Goal: Use online tool/utility: Utilize a website feature to perform a specific function

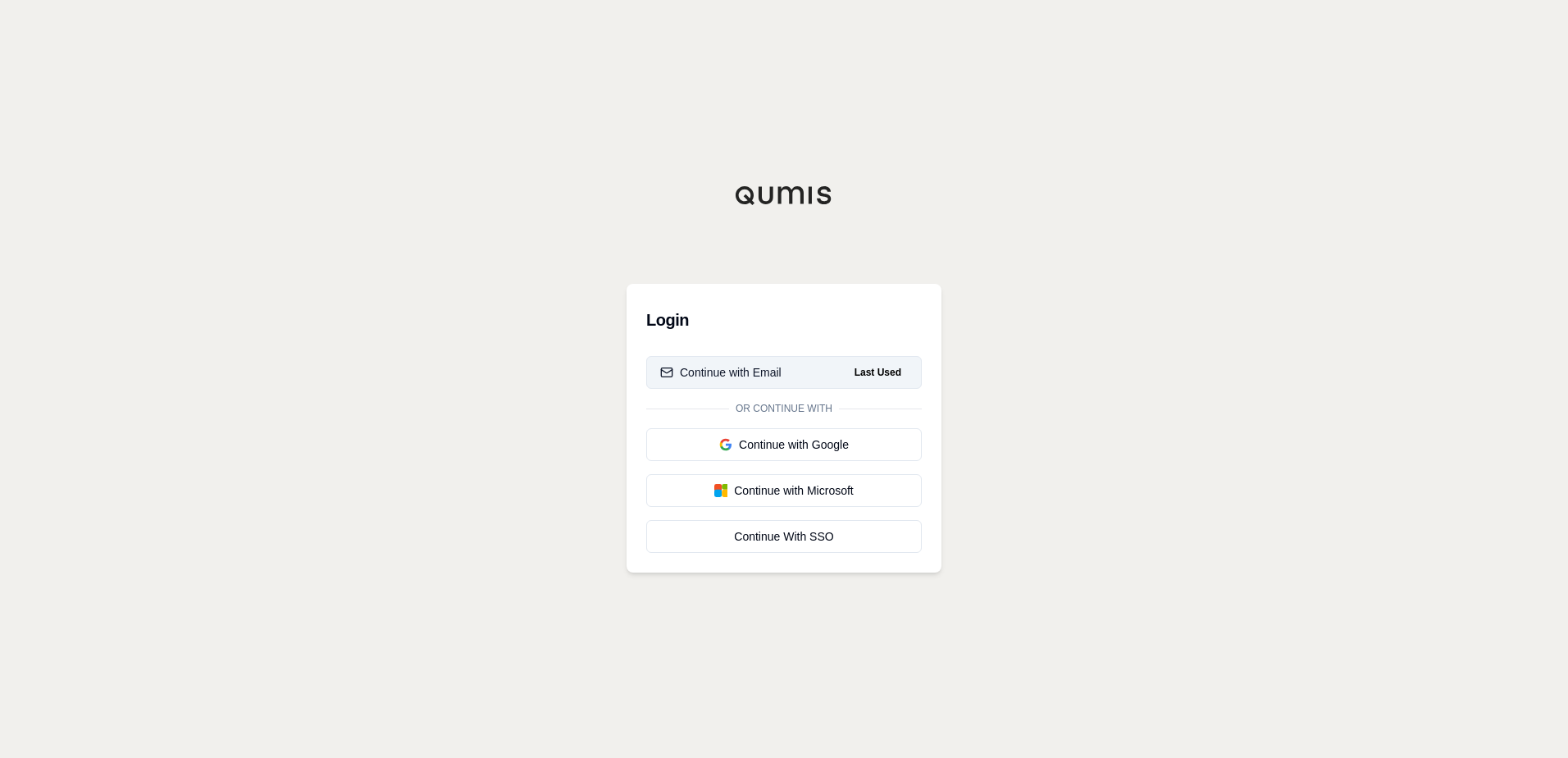
click at [773, 382] on button "Continue with Email Last Used" at bounding box center [784, 373] width 276 height 33
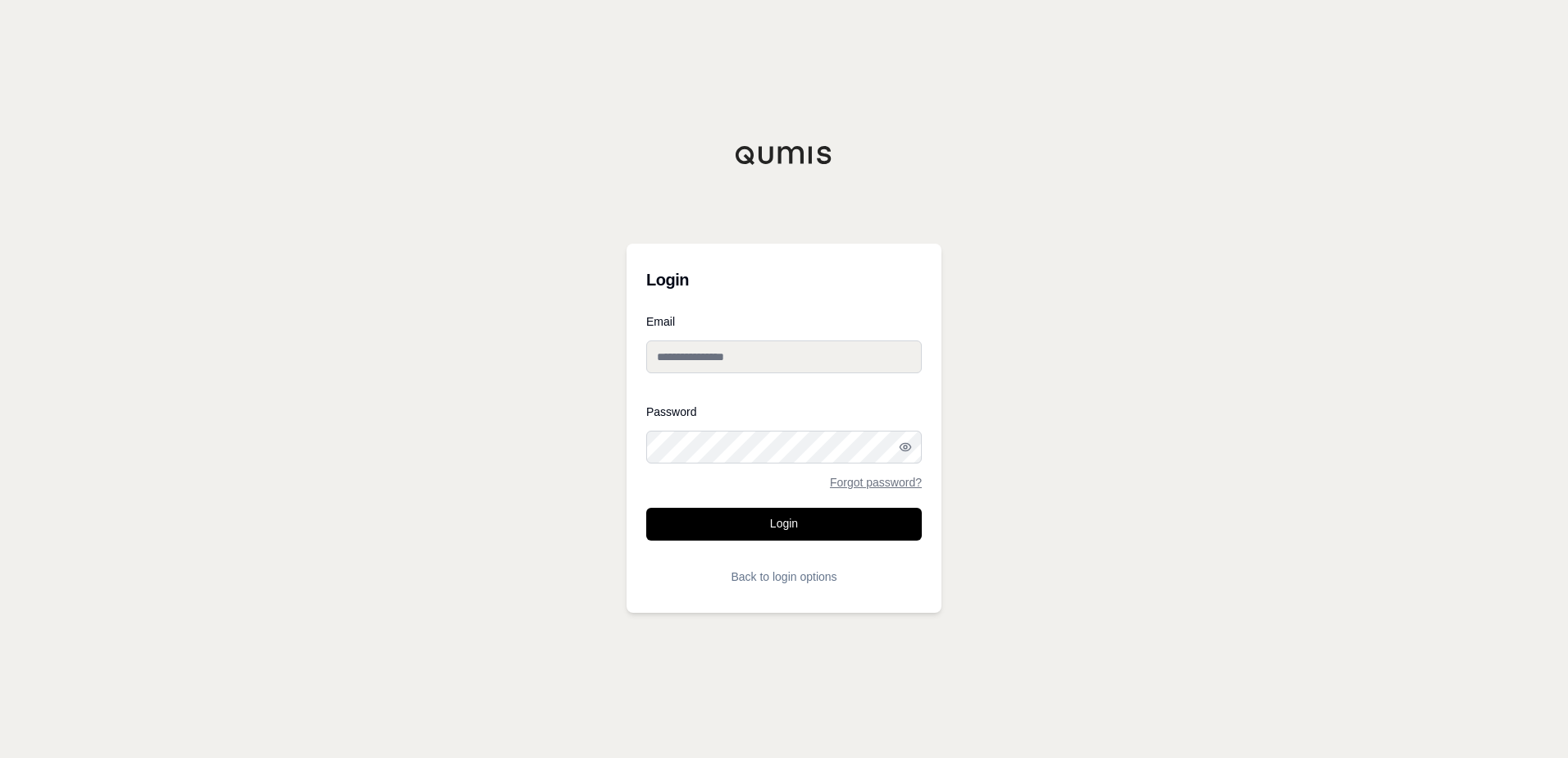
type input "**********"
click at [791, 515] on button "Login" at bounding box center [784, 524] width 276 height 33
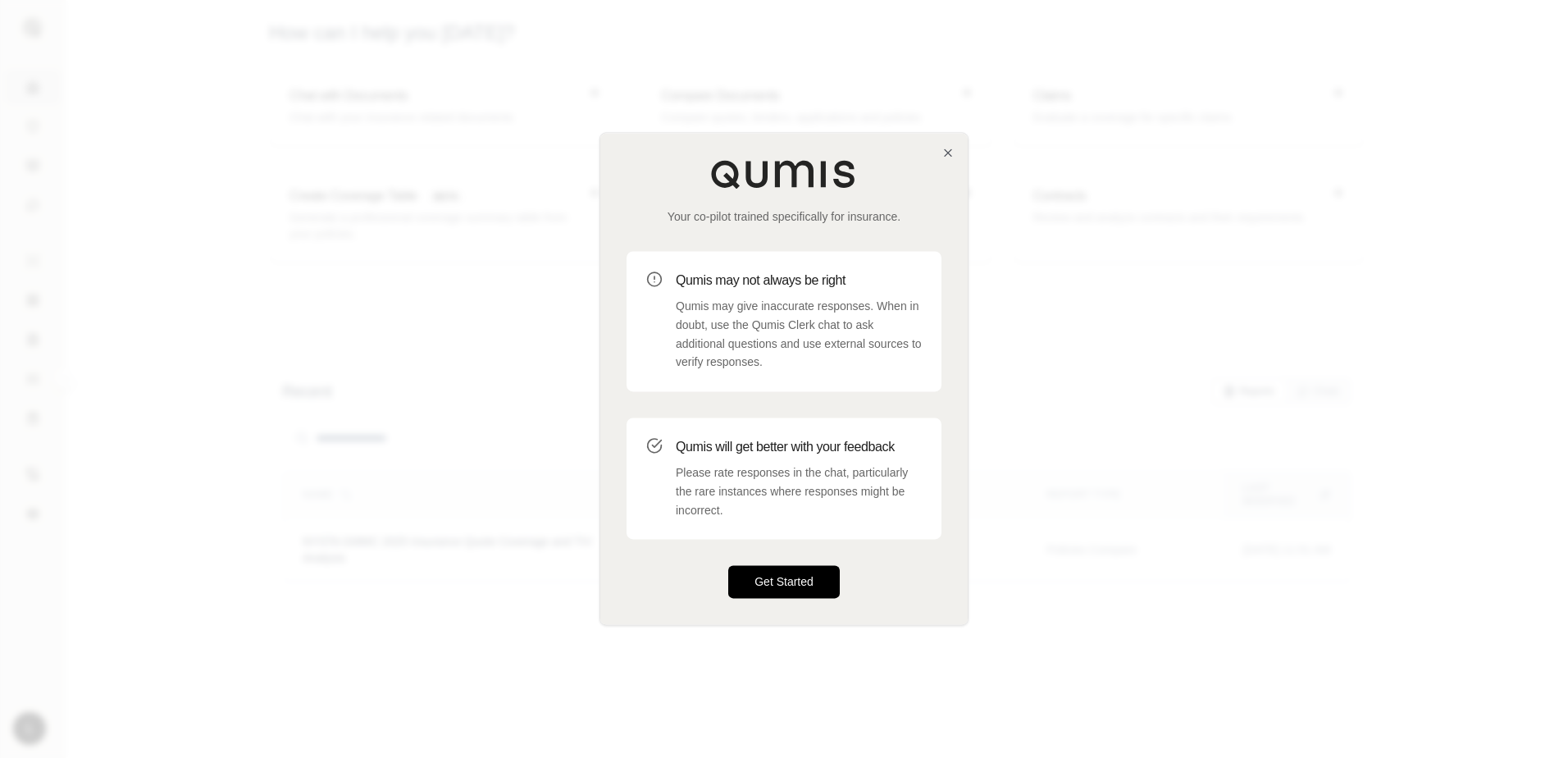
click at [783, 568] on button "Get Started" at bounding box center [784, 582] width 112 height 33
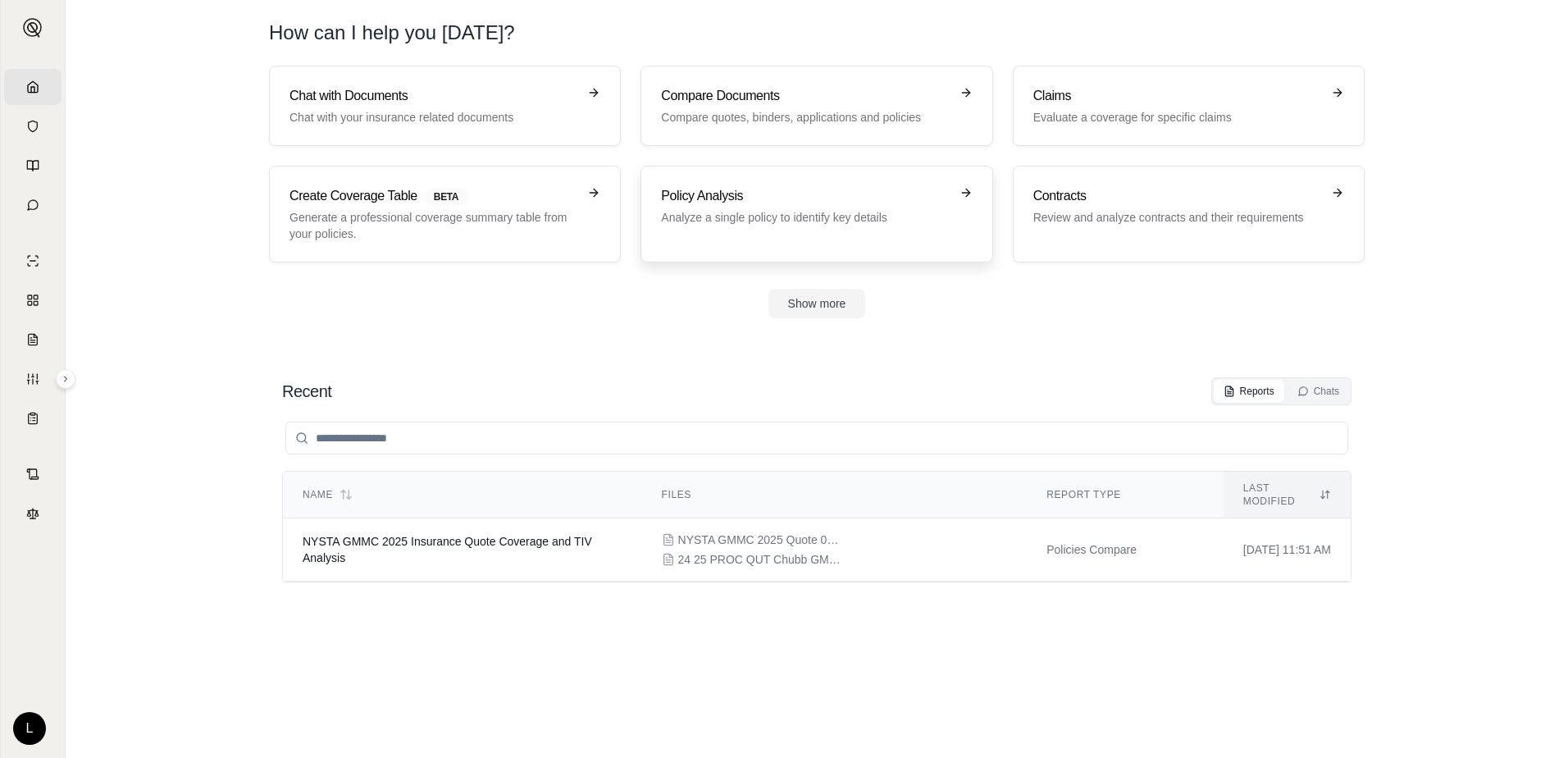
click at [769, 220] on p "Analyze a single policy to identify key details" at bounding box center [805, 217] width 287 height 16
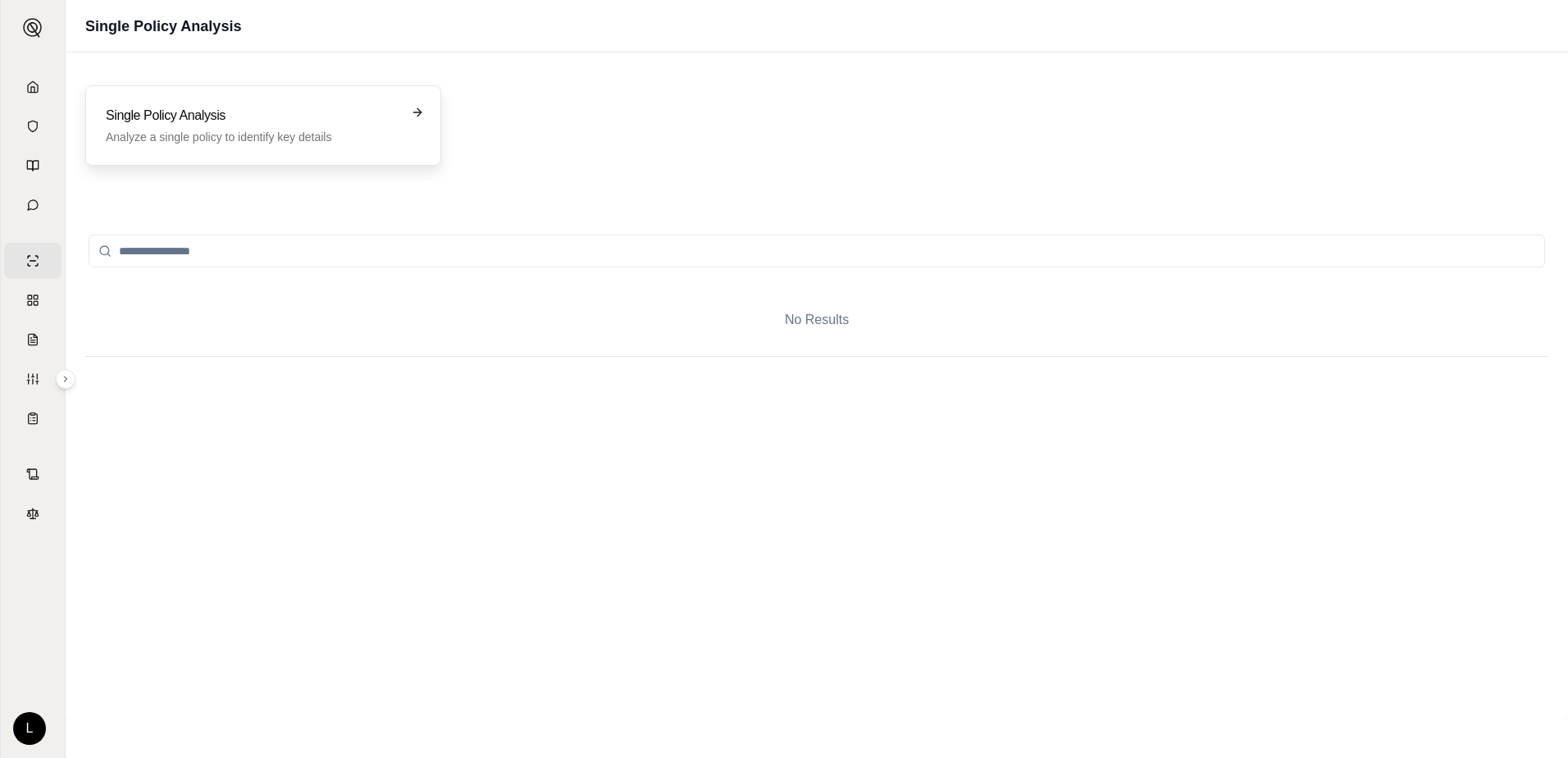
click at [382, 120] on h3 "Single Policy Analysis" at bounding box center [252, 115] width 292 height 19
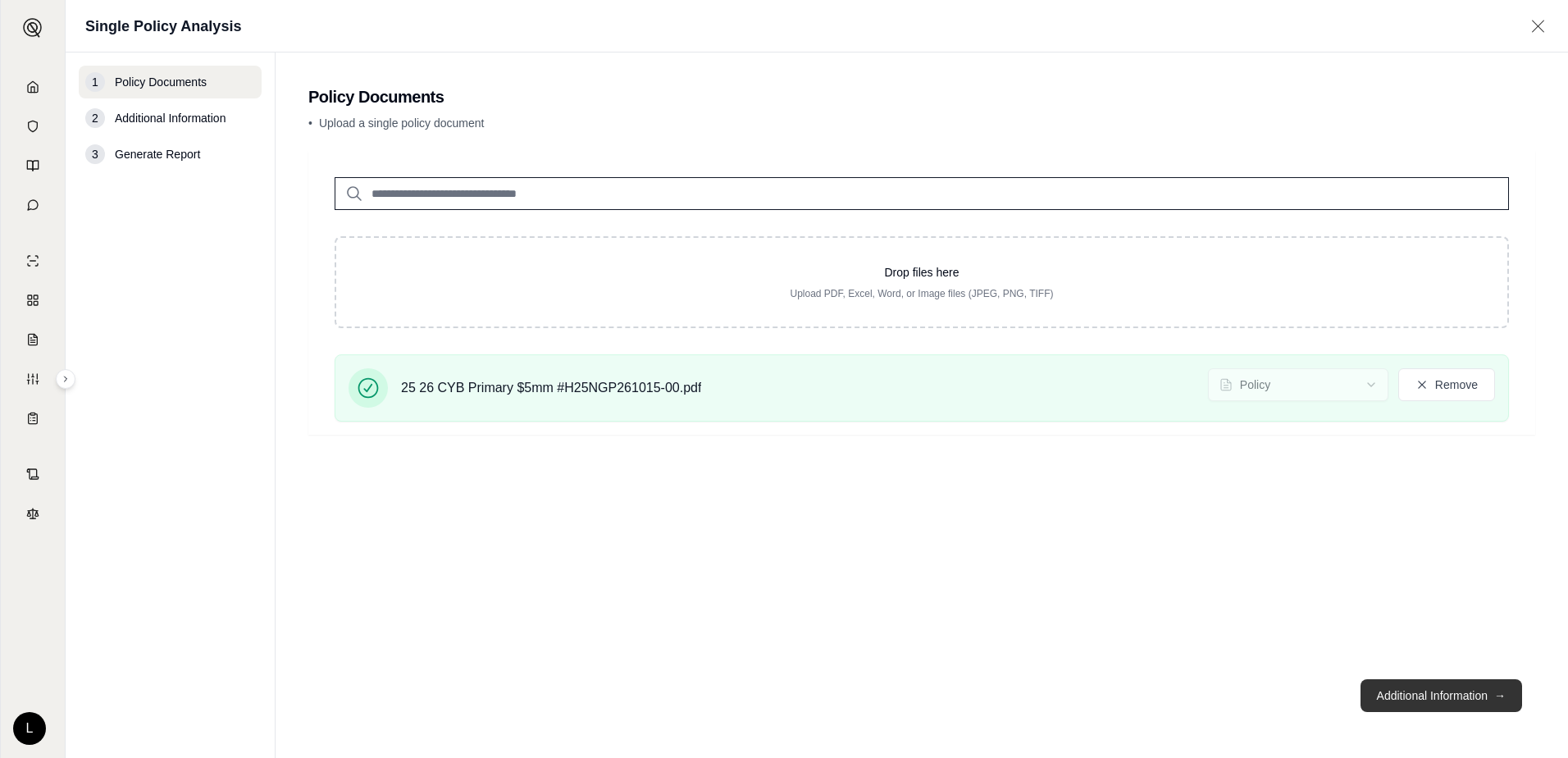
click at [1474, 690] on button "Additional Information →" at bounding box center [1441, 696] width 161 height 33
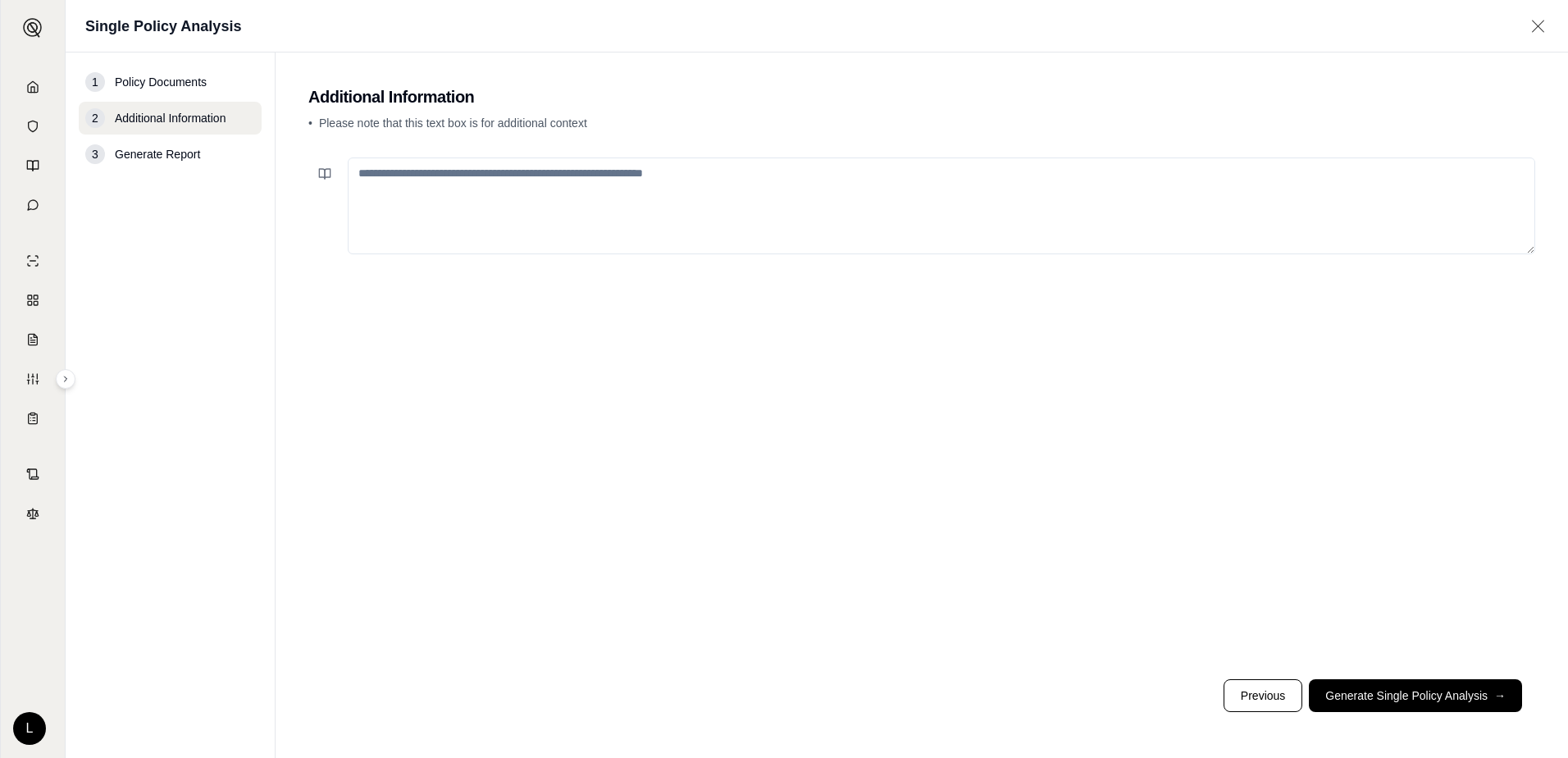
click at [408, 201] on textarea at bounding box center [941, 206] width 1187 height 97
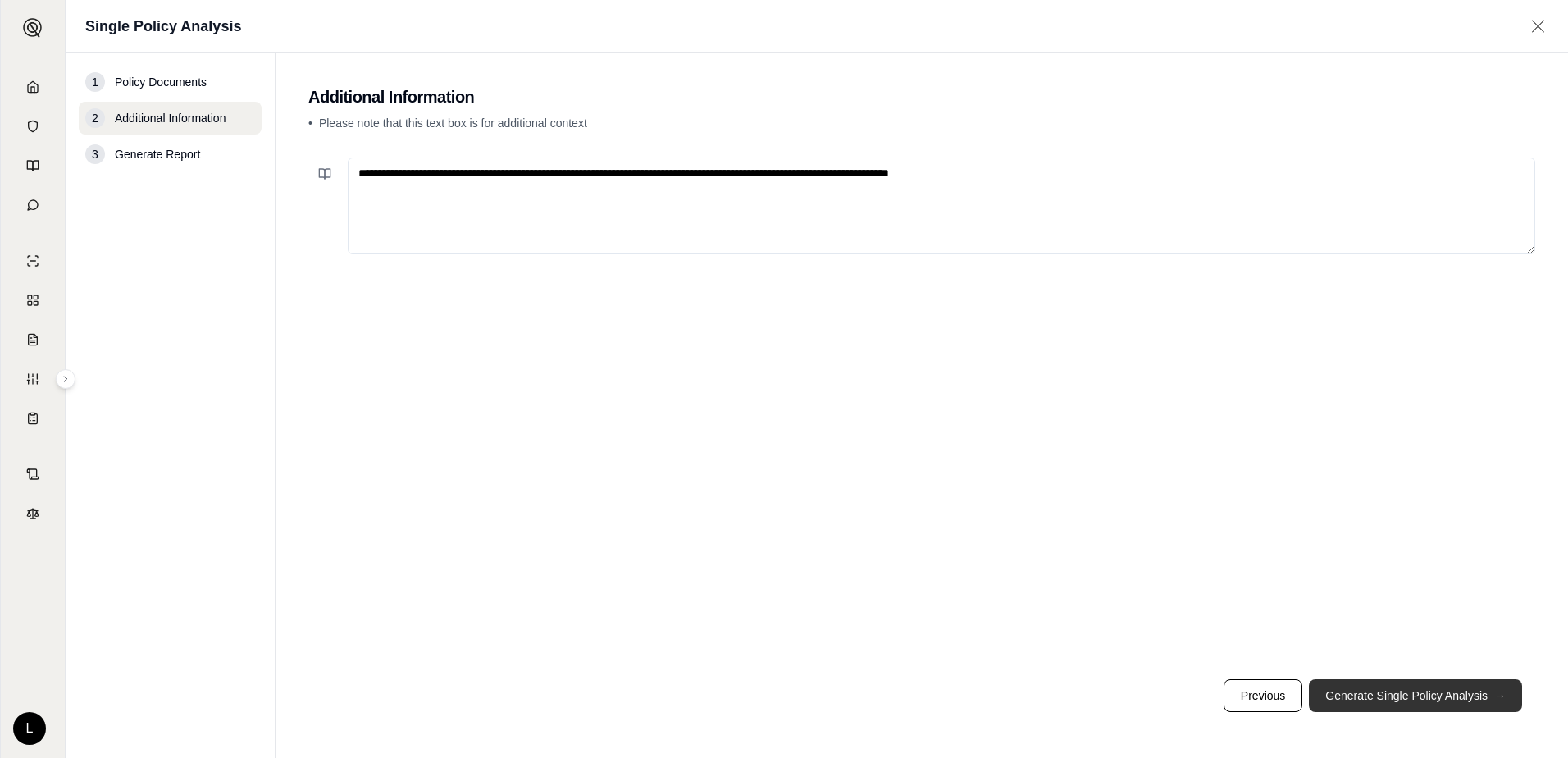
type textarea "**********"
click at [1368, 688] on button "Generate Single Policy Analysis →" at bounding box center [1415, 696] width 213 height 33
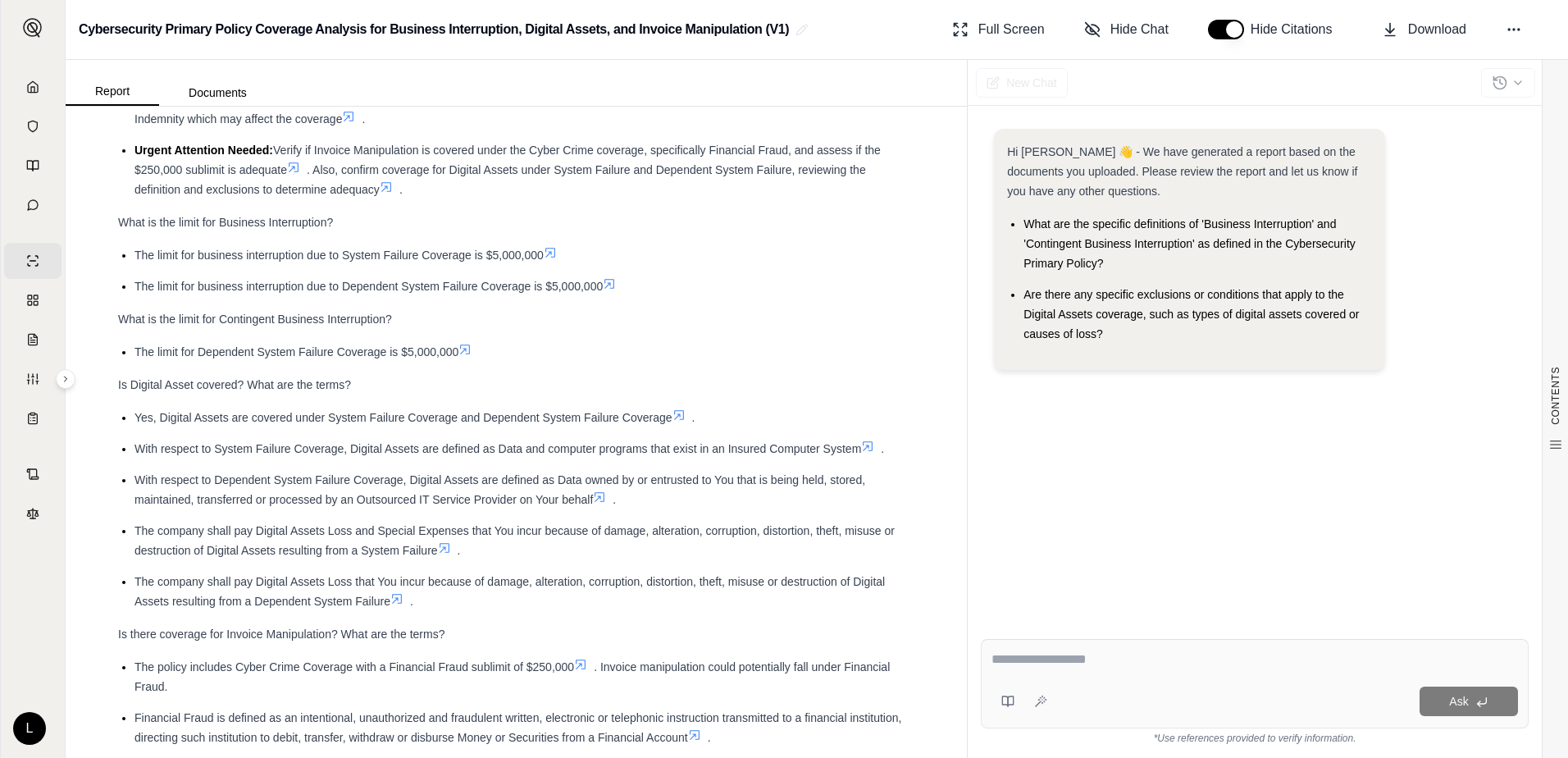
scroll to position [246, 0]
